Goal: Transaction & Acquisition: Purchase product/service

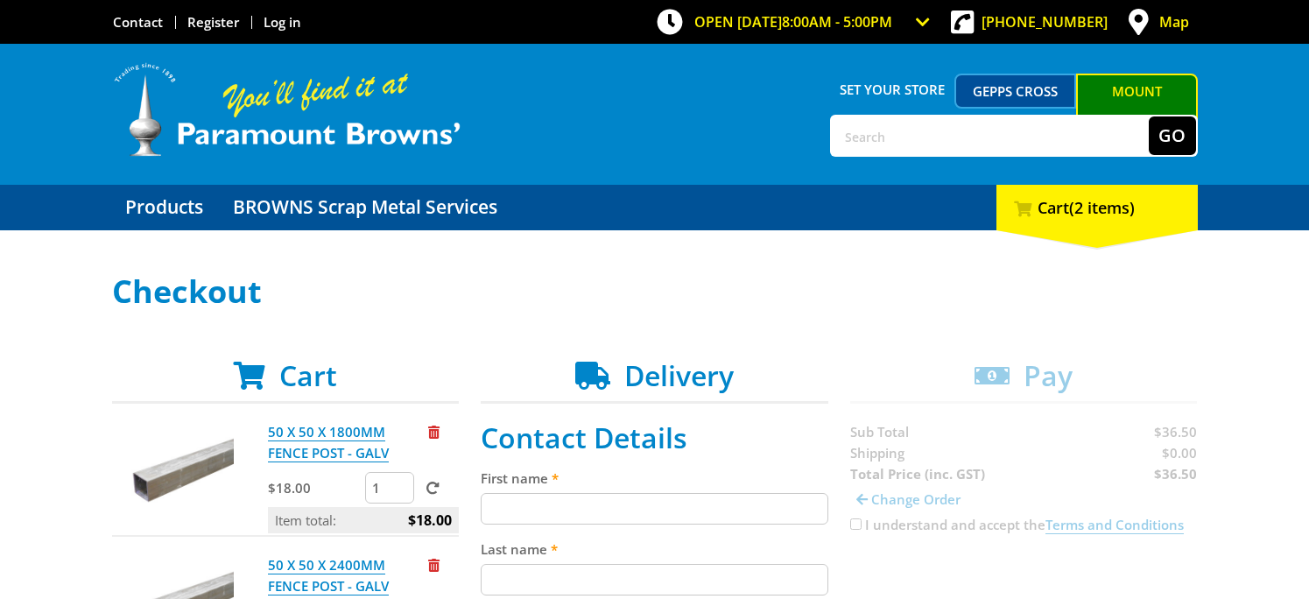
scroll to position [263, 0]
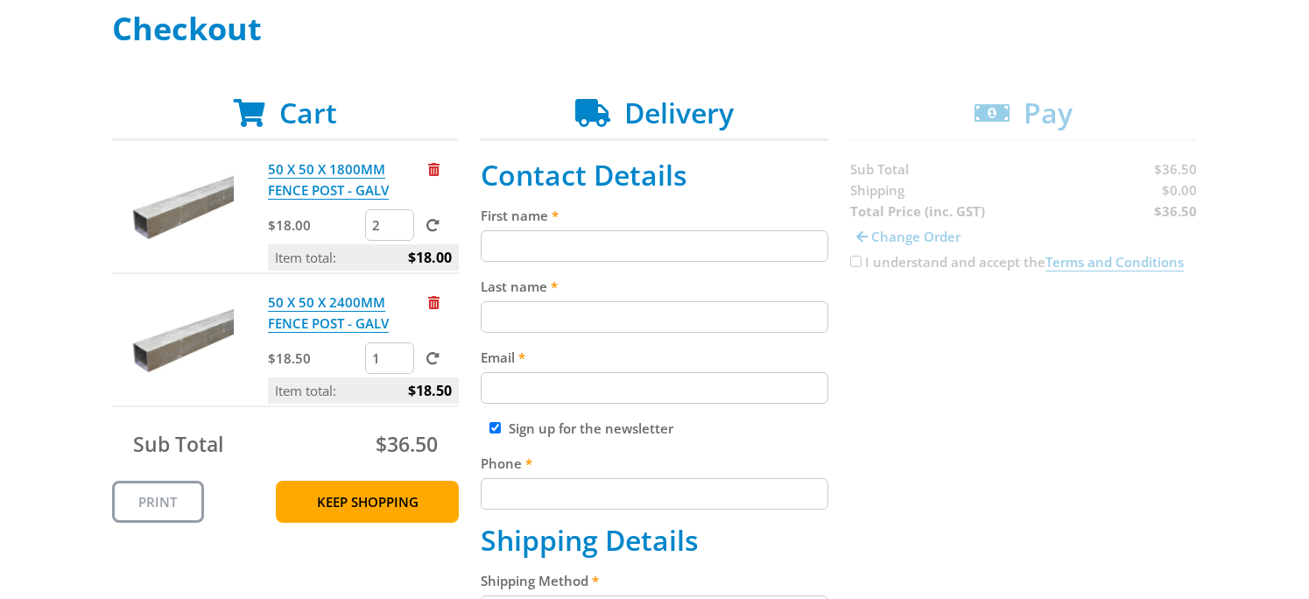
type input "2"
click at [398, 218] on input "2" at bounding box center [389, 225] width 49 height 32
click at [439, 222] on span at bounding box center [432, 225] width 13 height 13
click at [0, 0] on input "submit" at bounding box center [0, 0] width 0 height 0
type input "2"
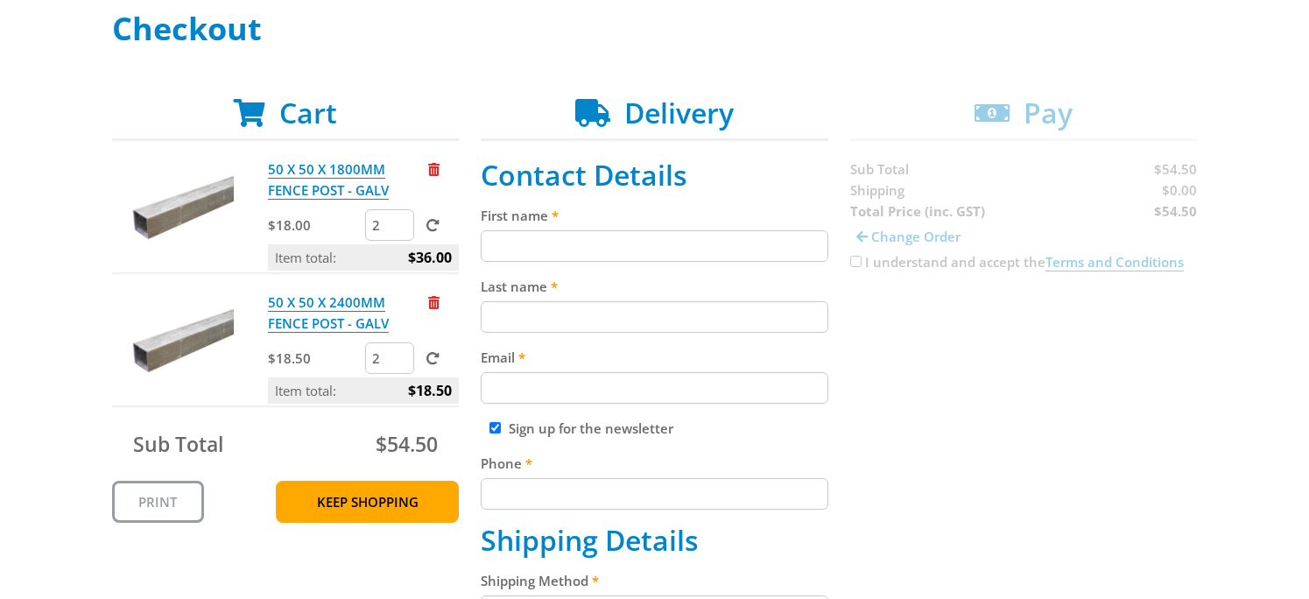
click at [400, 352] on input "2" at bounding box center [389, 358] width 49 height 32
click at [430, 358] on span at bounding box center [432, 358] width 13 height 13
click at [0, 0] on input "submit" at bounding box center [0, 0] width 0 height 0
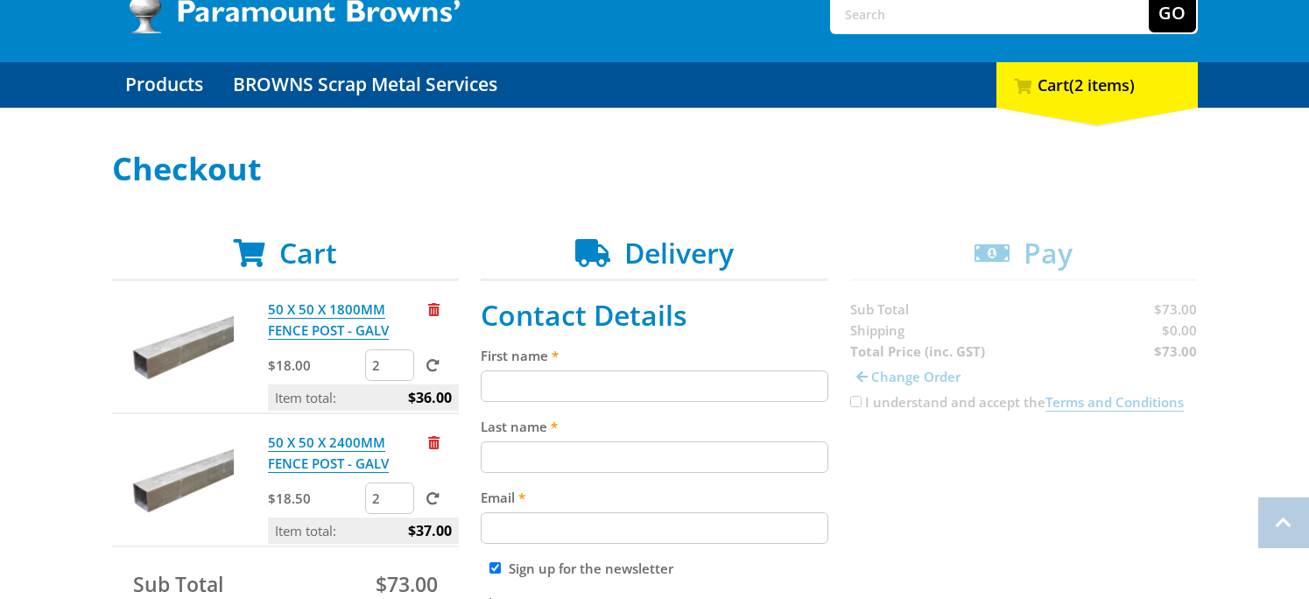
scroll to position [0, 0]
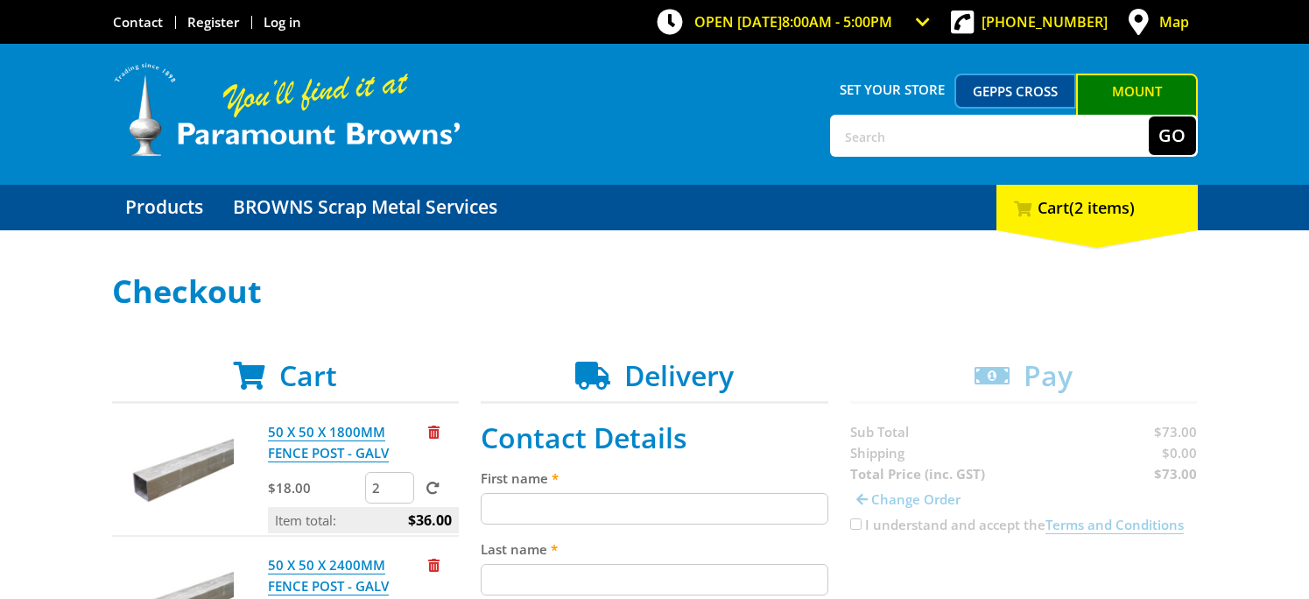
click at [864, 133] on input "text" at bounding box center [990, 135] width 317 height 39
type input "fence"
click at [1149, 116] on button "Go" at bounding box center [1172, 135] width 47 height 39
